Goal: Register for event/course

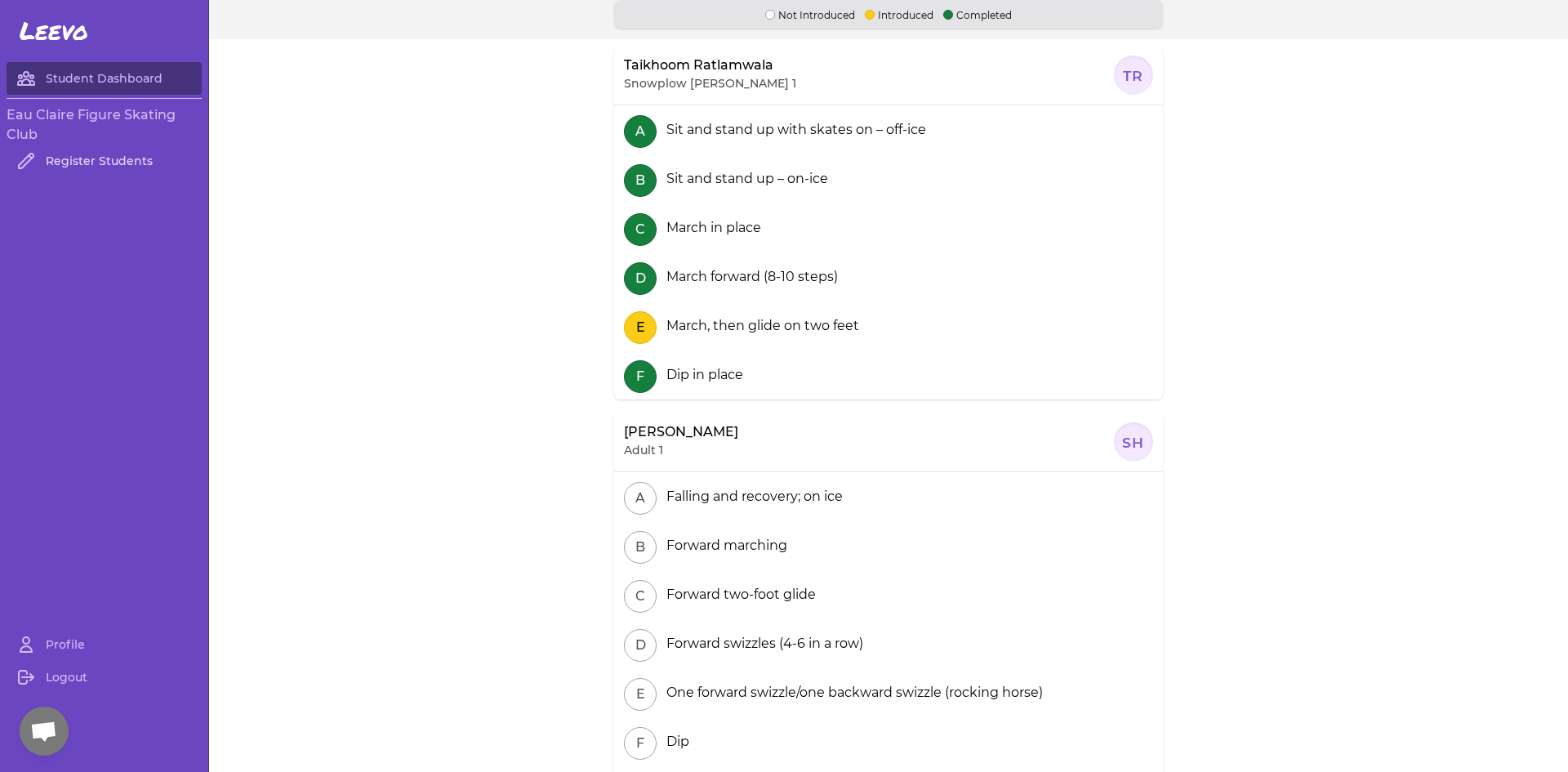
click at [92, 160] on link "Register Students" at bounding box center [104, 161] width 195 height 32
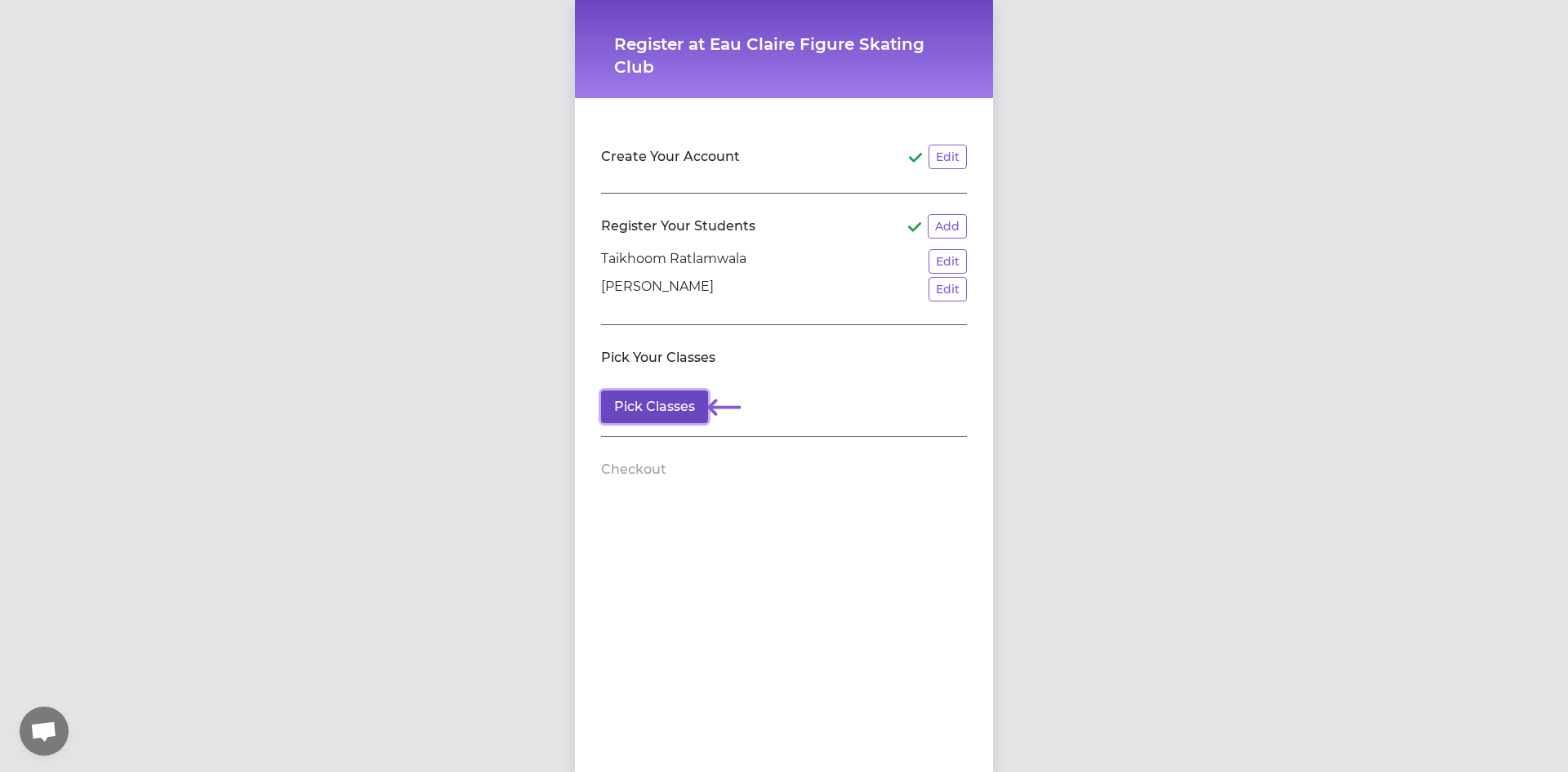
click at [673, 407] on button "Pick Classes" at bounding box center [655, 407] width 107 height 32
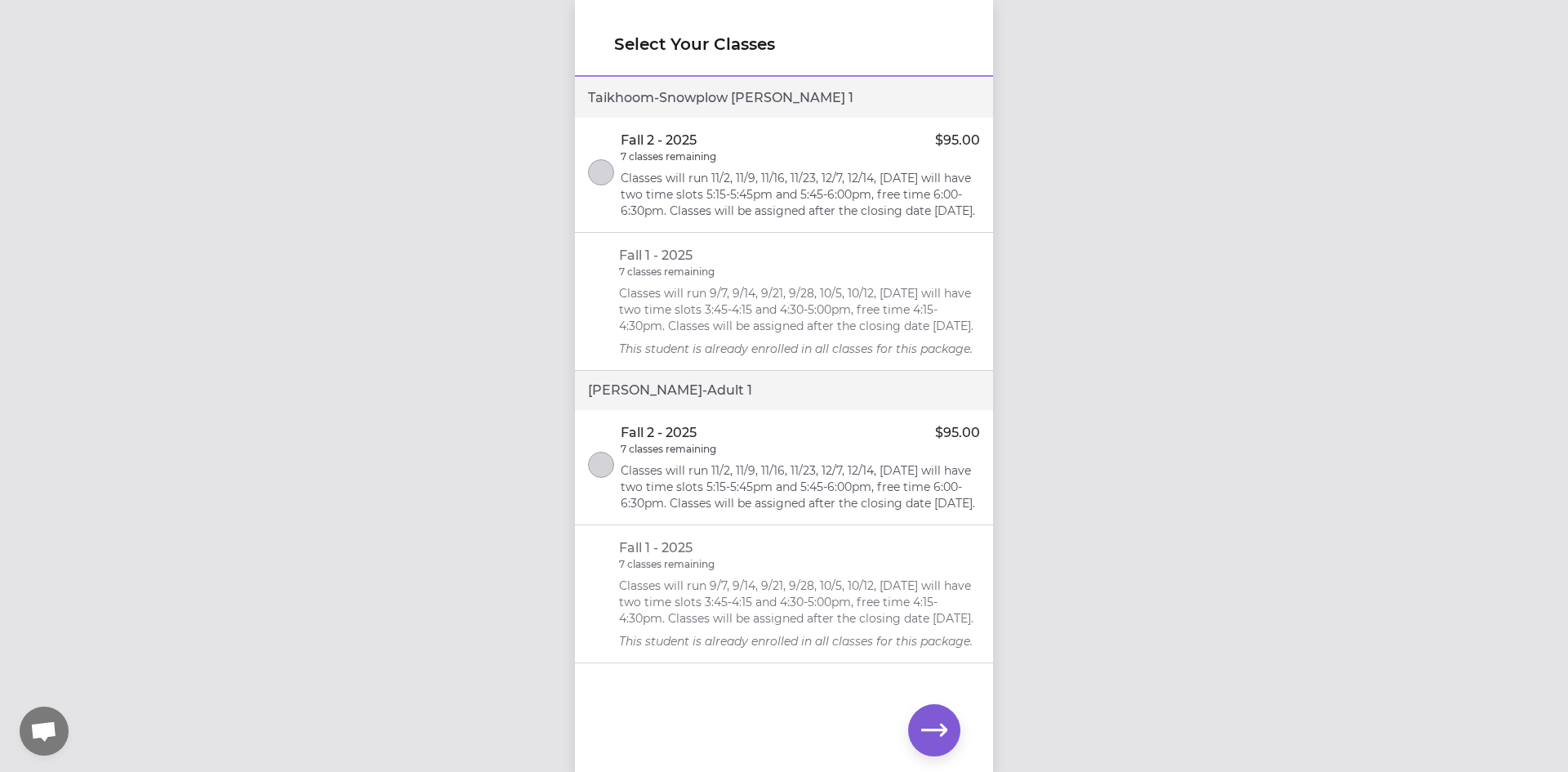
click at [816, 193] on p "Classes will run 11/2, 11/9, 11/16, 11/23, 12/7, 12/14, [DATE] will have two ti…" at bounding box center [800, 193] width 359 height 49
click at [922, 732] on icon "button" at bounding box center [933, 729] width 26 height 26
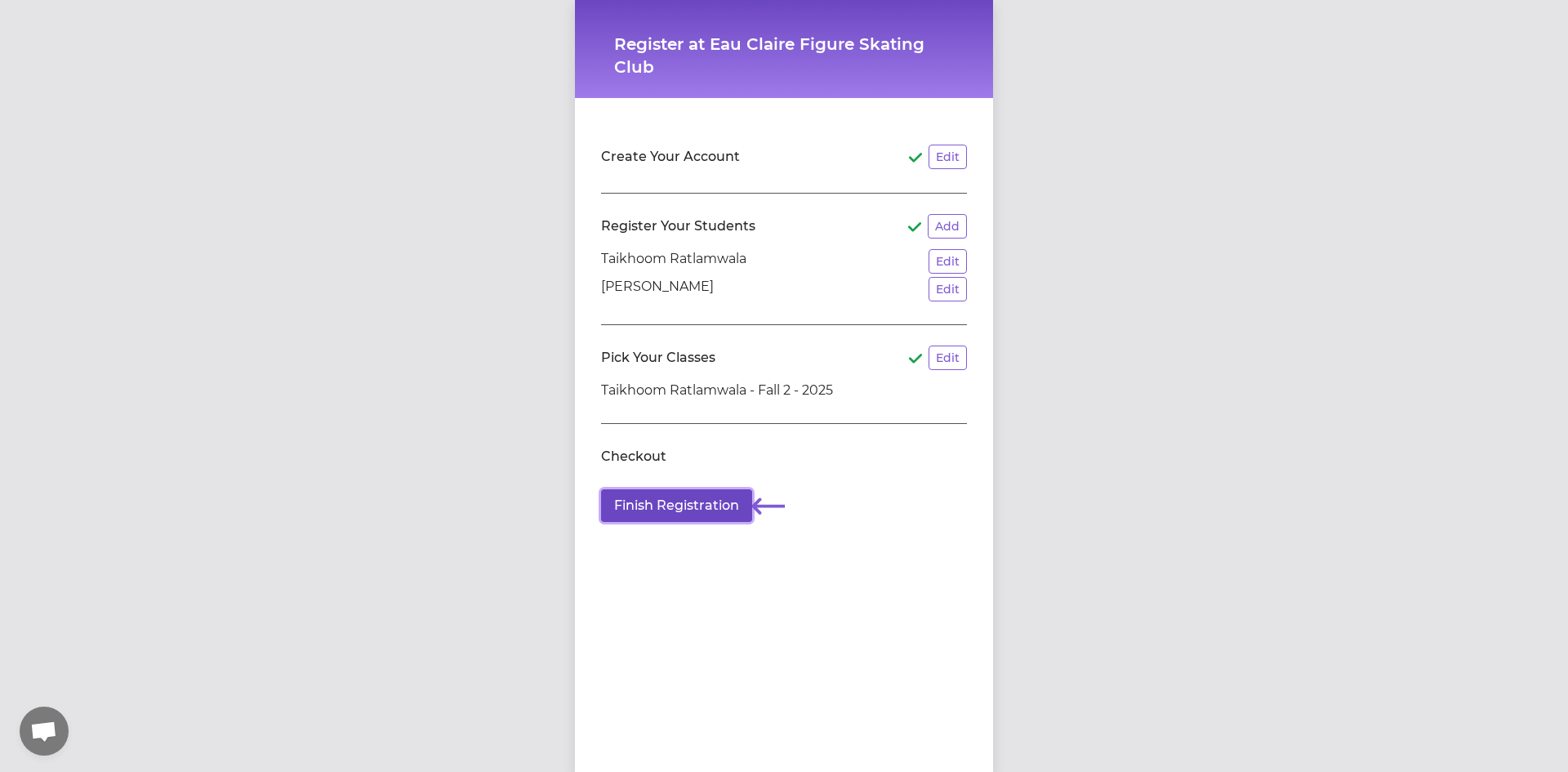
click at [670, 508] on button "Finish Registration" at bounding box center [677, 505] width 151 height 32
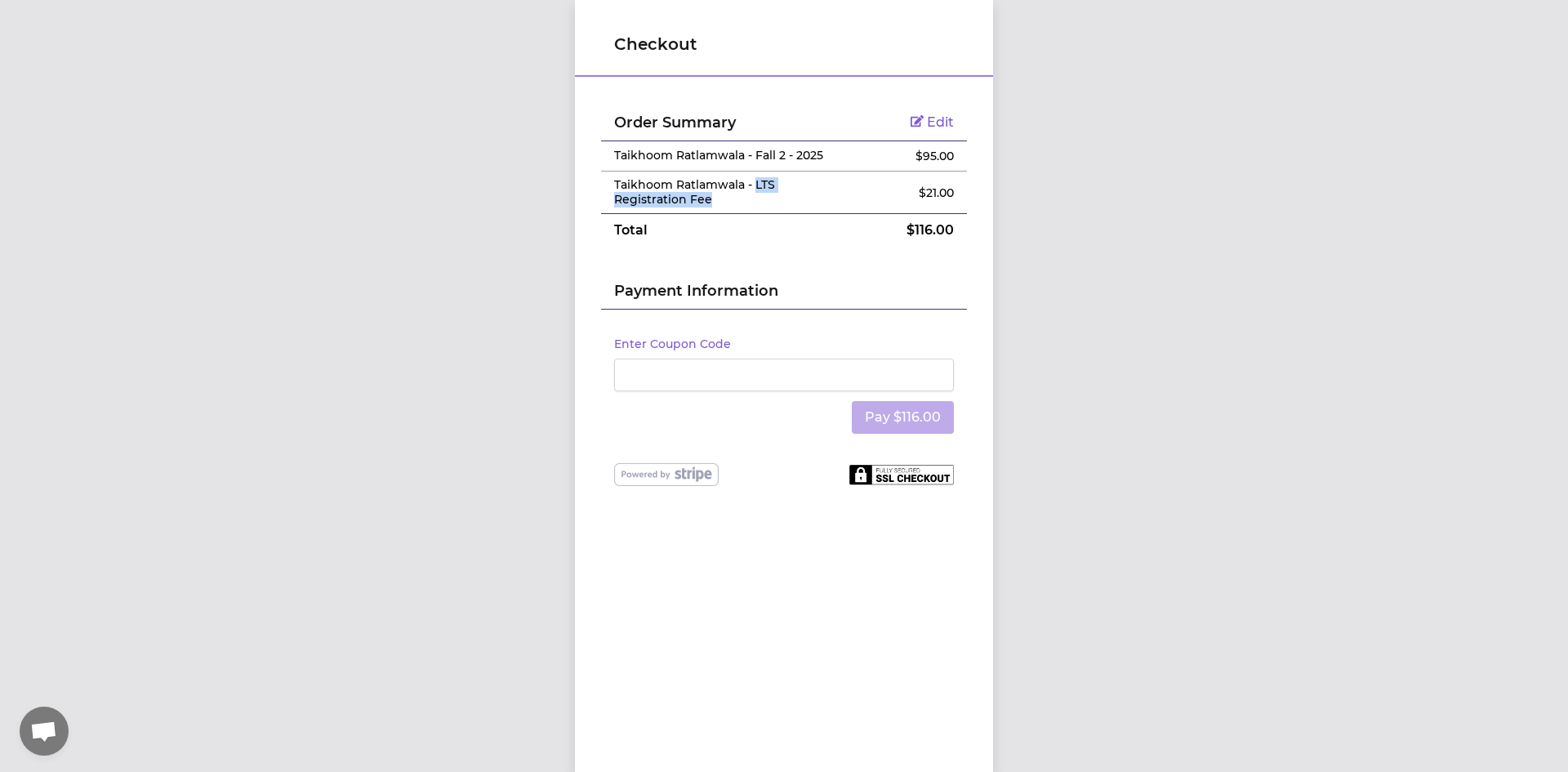
drag, startPoint x: 749, startPoint y: 183, endPoint x: 762, endPoint y: 205, distance: 25.6
click at [762, 205] on p "Taikhoom Ratlamwala - LTS Registration Fee" at bounding box center [723, 193] width 218 height 29
click at [758, 229] on td "Total" at bounding box center [723, 230] width 244 height 33
click at [736, 388] on div at bounding box center [784, 375] width 339 height 32
click at [914, 129] on link "Edit" at bounding box center [931, 122] width 43 height 15
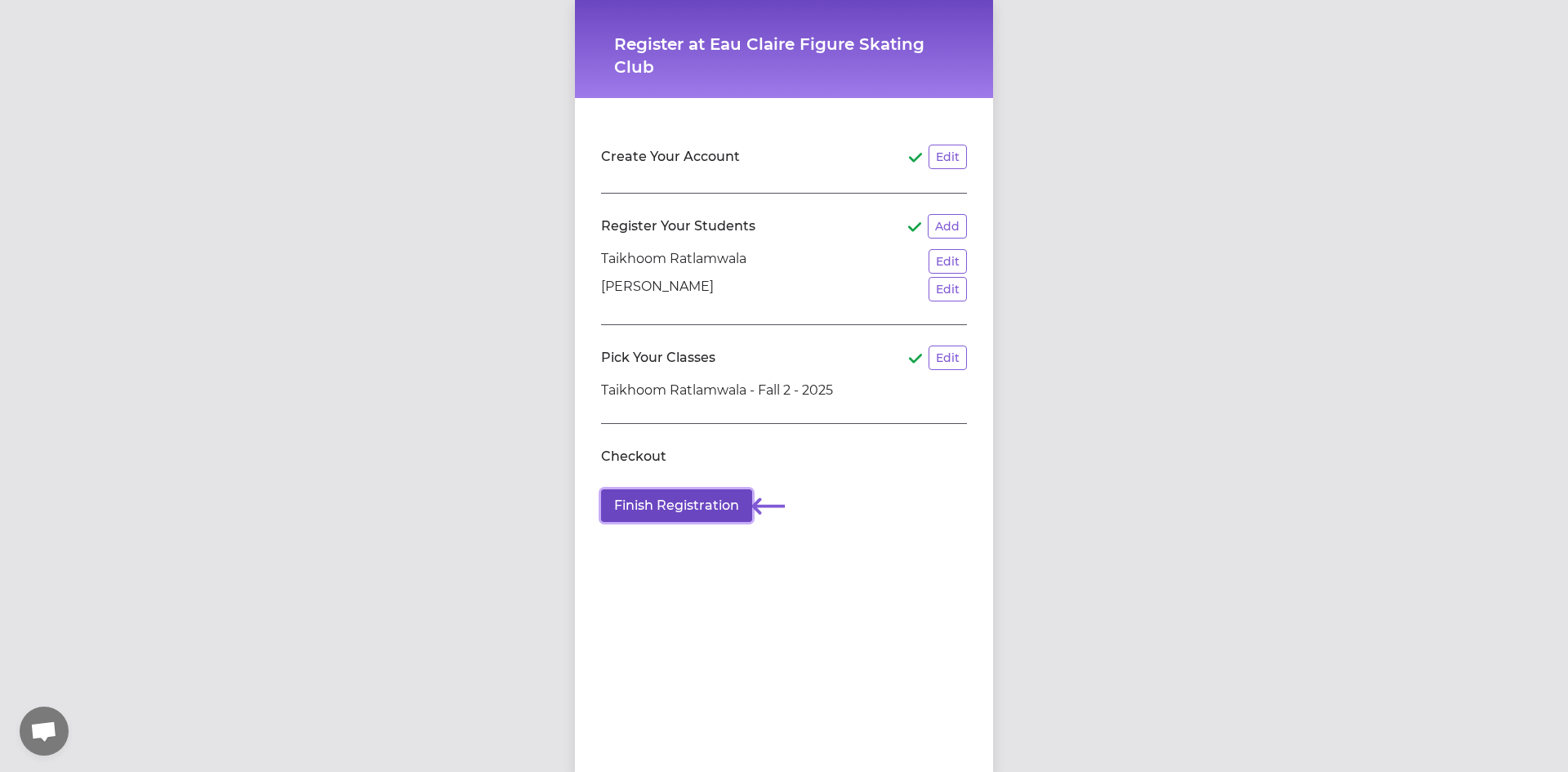
click at [719, 491] on button "Finish Registration" at bounding box center [677, 505] width 151 height 32
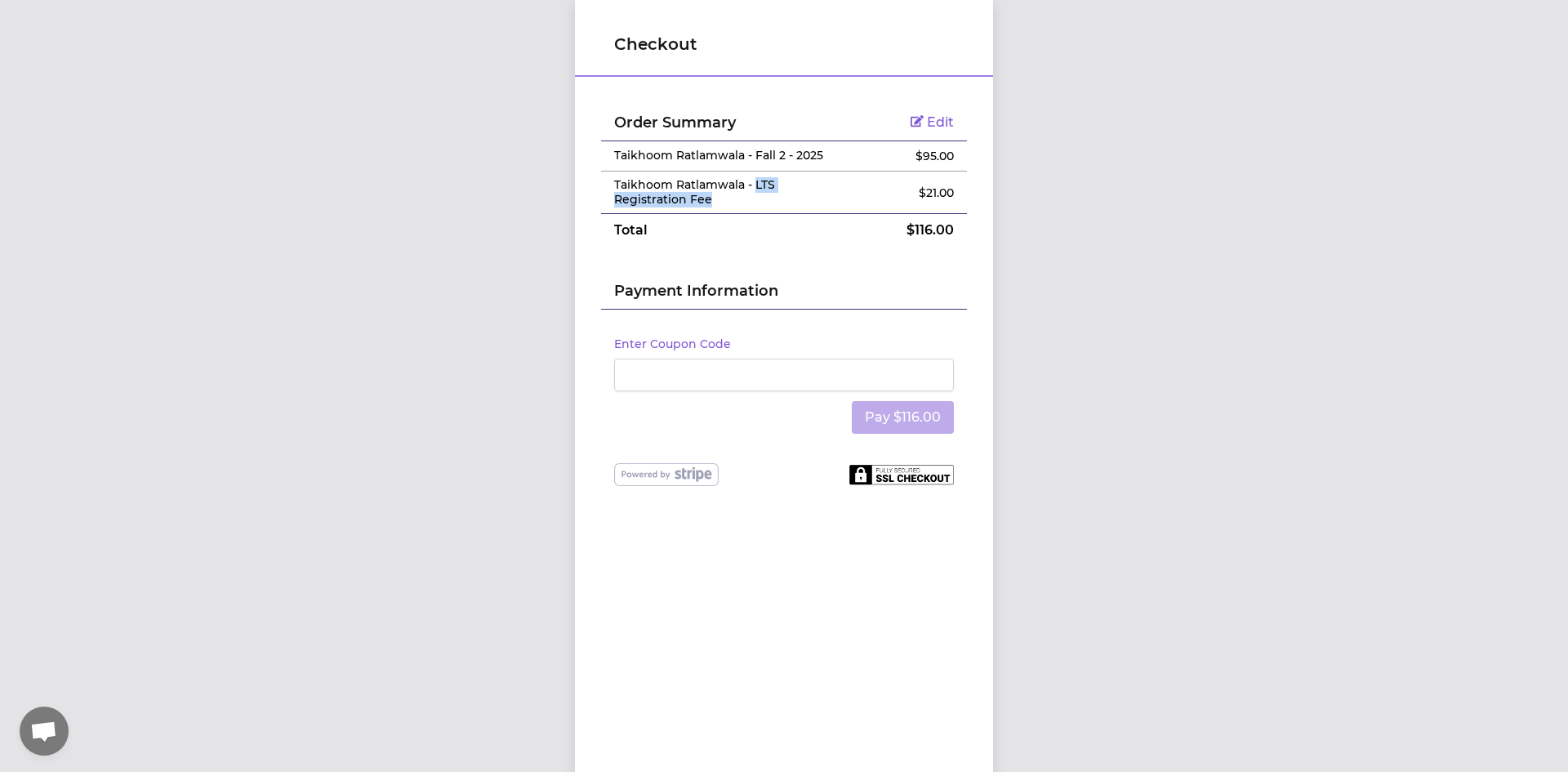
drag, startPoint x: 719, startPoint y: 198, endPoint x: 748, endPoint y: 175, distance: 37.0
click at [748, 175] on td "Taikhoom Ratlamwala - LTS Registration Fee" at bounding box center [723, 193] width 244 height 43
copy p "LTS Registration Fee"
